Goal: Complete application form

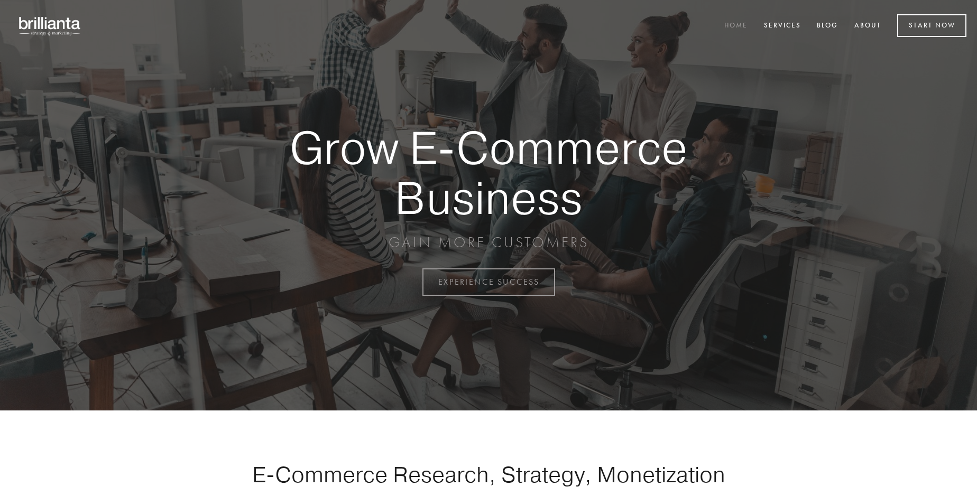
scroll to position [2771, 0]
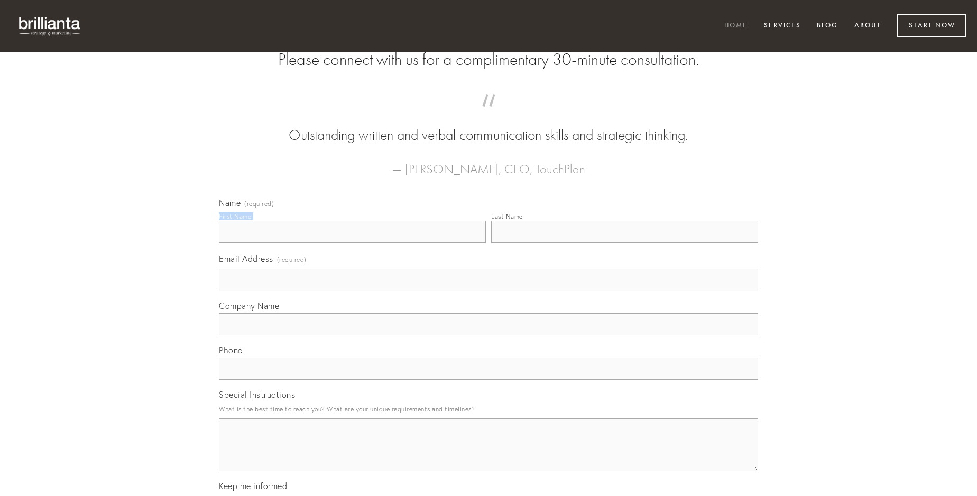
type input "[PERSON_NAME]"
click at [624, 243] on input "Last Name" at bounding box center [624, 232] width 267 height 22
type input "[PERSON_NAME]"
click at [488, 291] on input "Email Address (required)" at bounding box center [488, 280] width 539 height 22
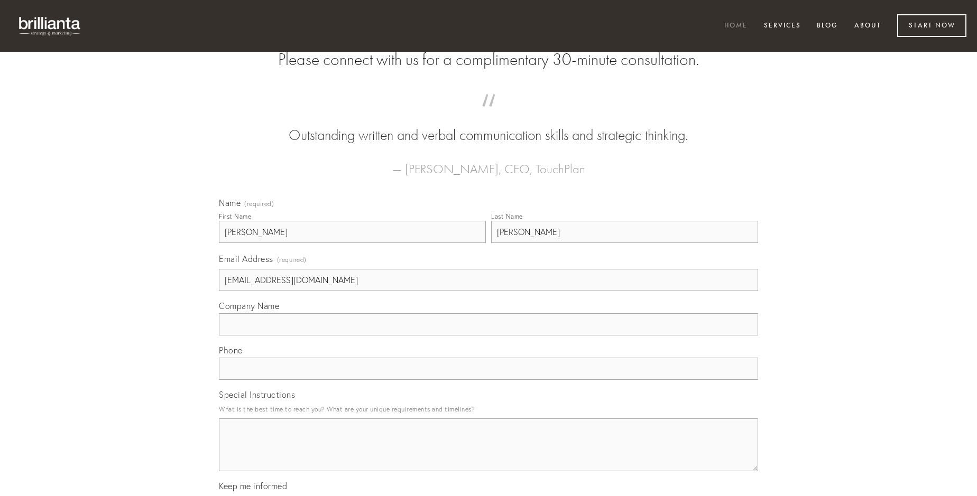
type input "[EMAIL_ADDRESS][DOMAIN_NAME]"
click at [488, 336] on input "Company Name" at bounding box center [488, 324] width 539 height 22
type input "venustas"
click at [488, 380] on input "text" at bounding box center [488, 369] width 539 height 22
click at [488, 455] on textarea "Special Instructions" at bounding box center [488, 445] width 539 height 53
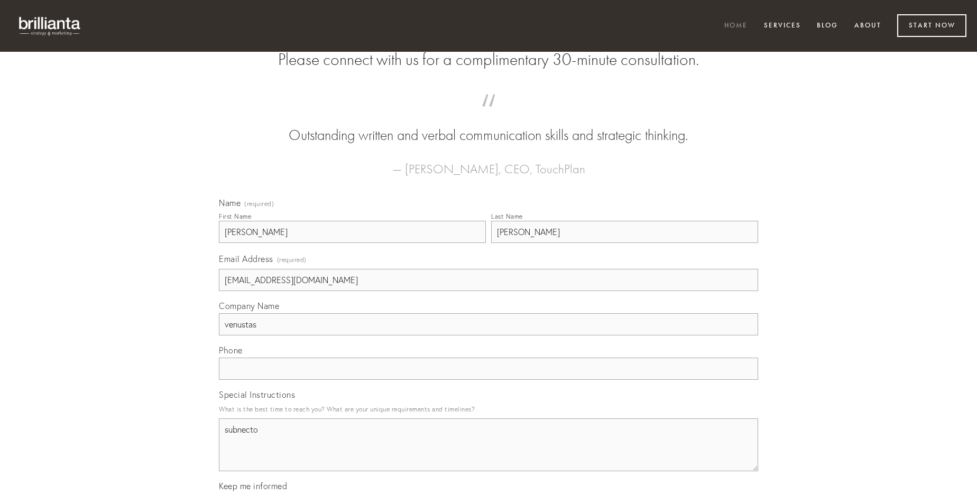
type textarea "subnecto"
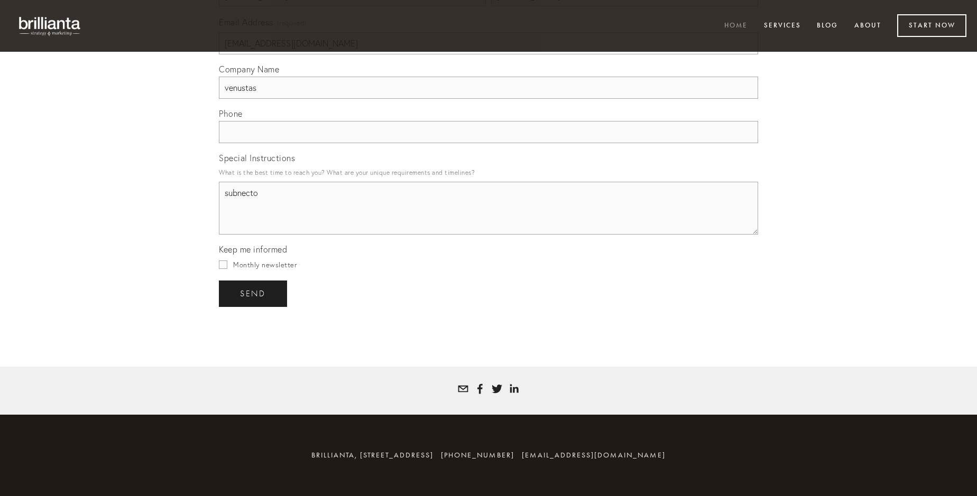
click at [254, 293] on span "send" at bounding box center [253, 294] width 26 height 10
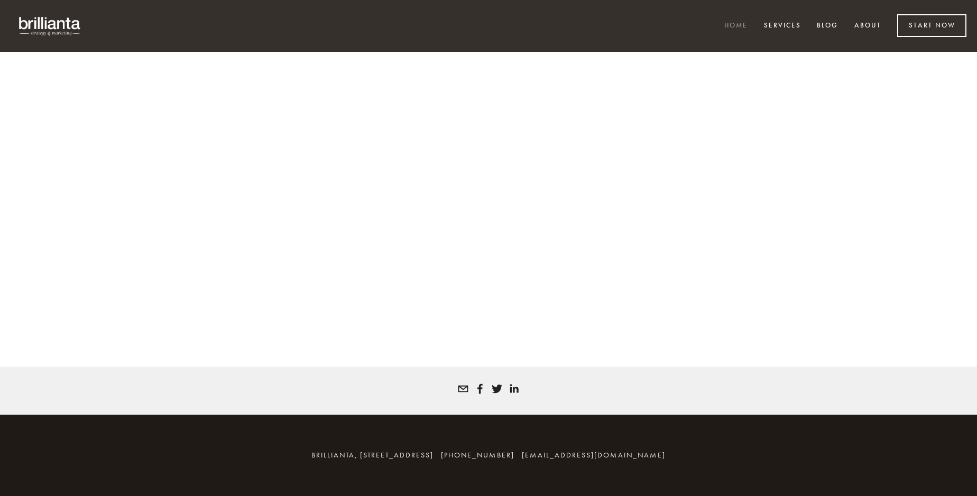
scroll to position [2757, 0]
